Goal: Subscribe to service/newsletter

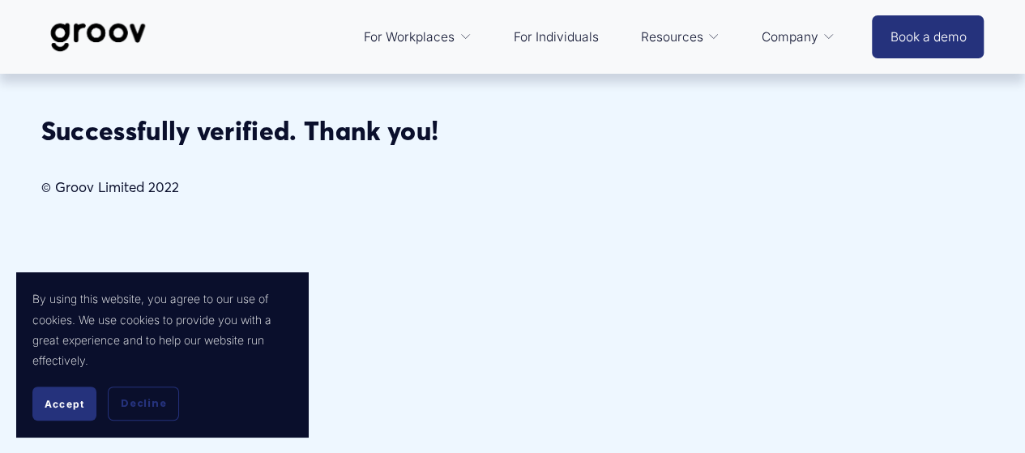
click at [65, 406] on span "Accept" at bounding box center [65, 404] width 40 height 12
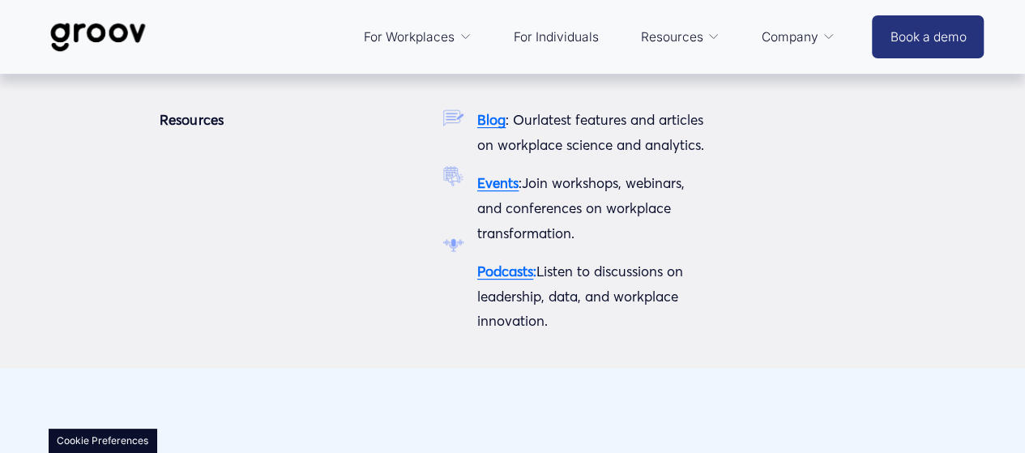
click at [679, 40] on span "Resources" at bounding box center [671, 37] width 62 height 23
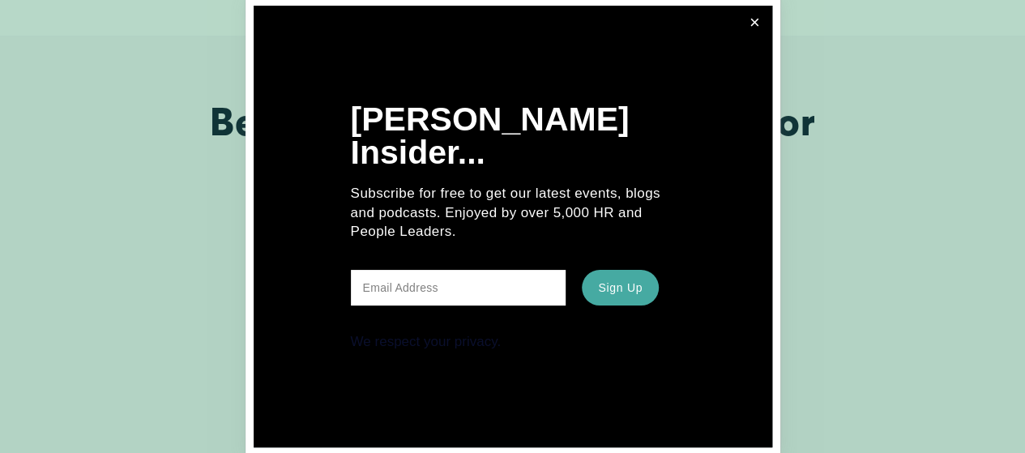
scroll to position [405, 0]
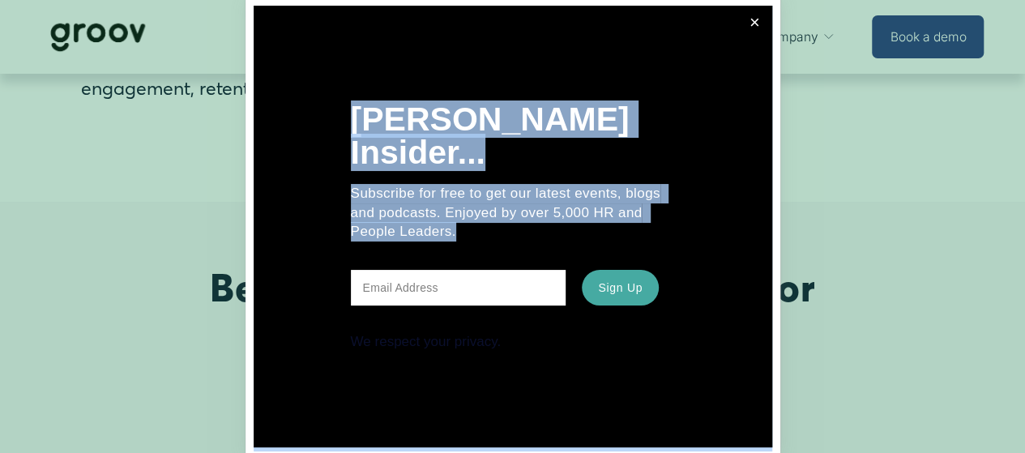
drag, startPoint x: 752, startPoint y: 40, endPoint x: 458, endPoint y: 285, distance: 381.8
click at [458, 285] on div "Join Groov Insider... Subscribe for free to get our latest events, blogs and po…" at bounding box center [512, 227] width 535 height 458
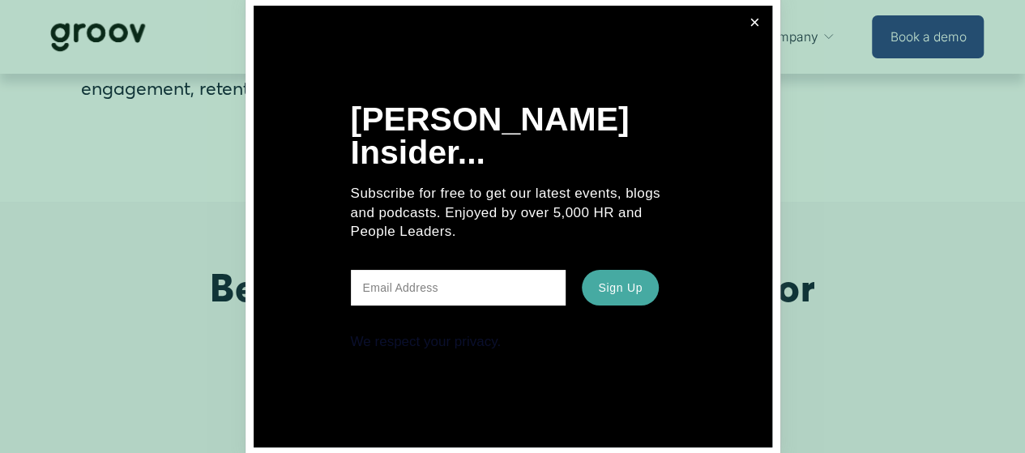
click at [456, 285] on input "text" at bounding box center [458, 288] width 215 height 36
type input "linlintu2002@gmail.com"
click at [617, 281] on span "Sign Up" at bounding box center [620, 287] width 45 height 13
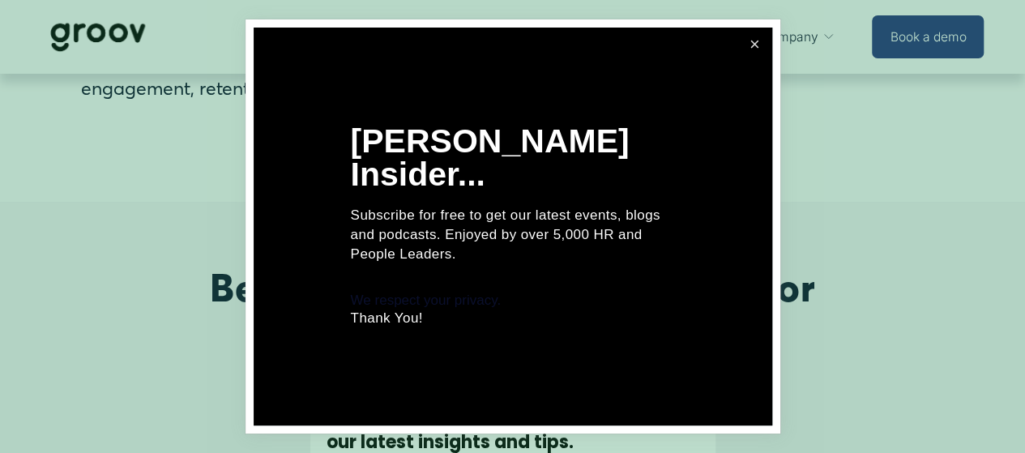
click at [757, 60] on link "Close" at bounding box center [754, 45] width 30 height 30
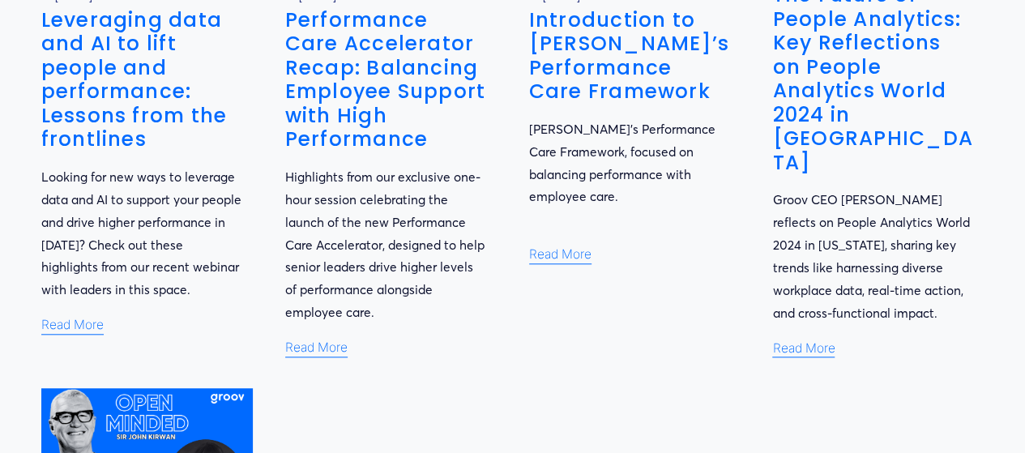
scroll to position [972, 0]
